Goal: Check status: Check status

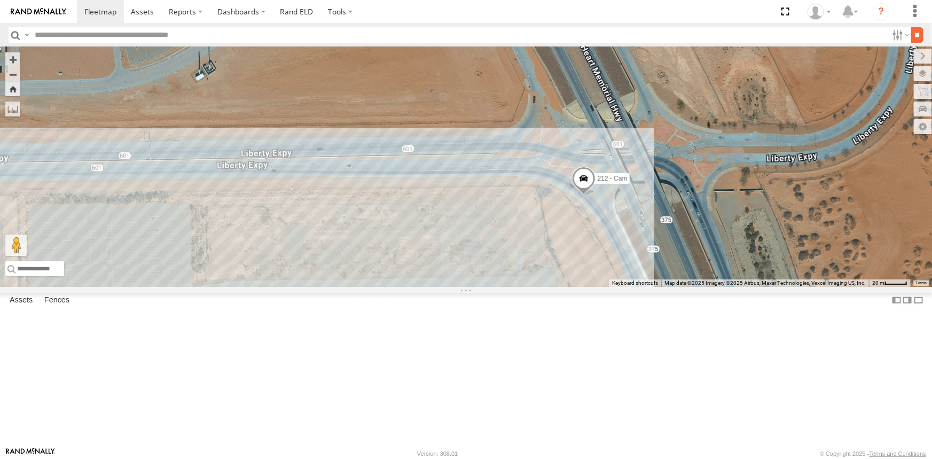
click at [0, 0] on label at bounding box center [0, 0] width 0 height 0
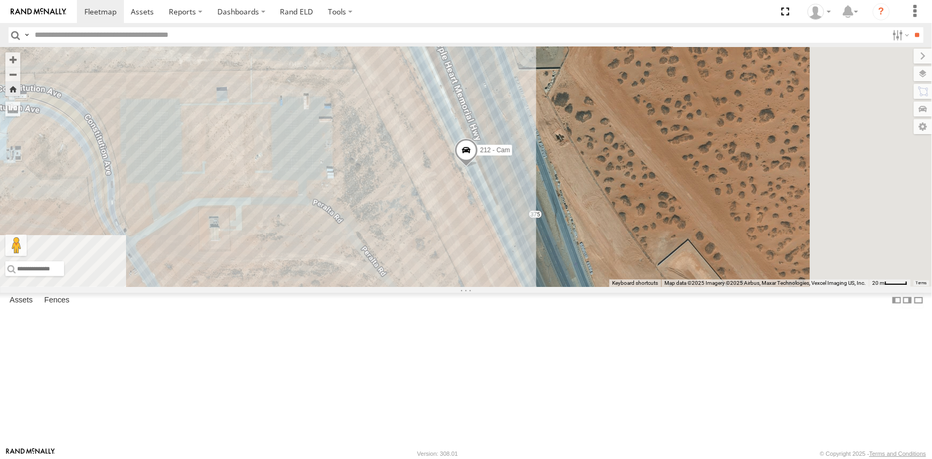
click at [387, 257] on div "212 - Cam" at bounding box center [466, 167] width 932 height 240
click at [786, 15] on span at bounding box center [785, 11] width 22 height 23
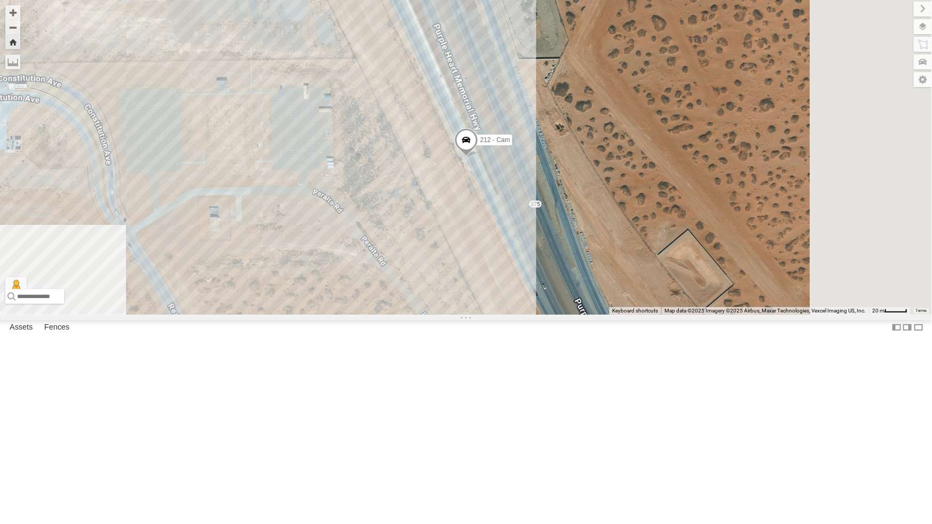
click at [360, 315] on div "212 - Cam" at bounding box center [466, 157] width 932 height 315
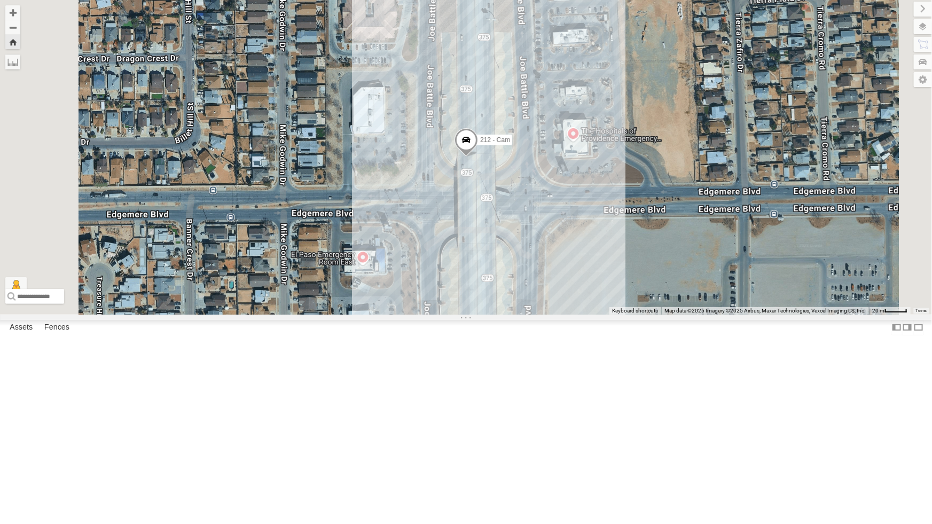
click at [520, 291] on div "212 - Cam" at bounding box center [466, 157] width 932 height 315
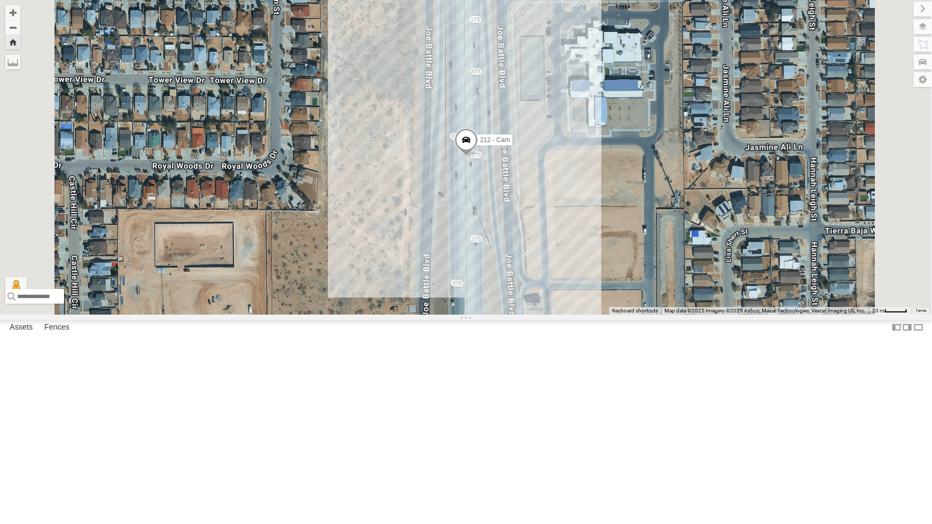
click at [396, 315] on div "212 - Cam" at bounding box center [466, 157] width 932 height 315
